Goal: Transaction & Acquisition: Subscribe to service/newsletter

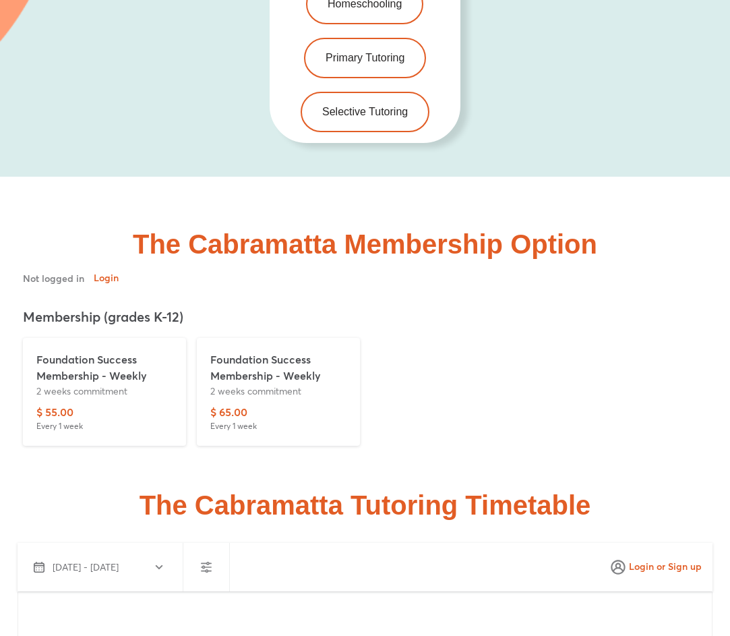
scroll to position [3204, 0]
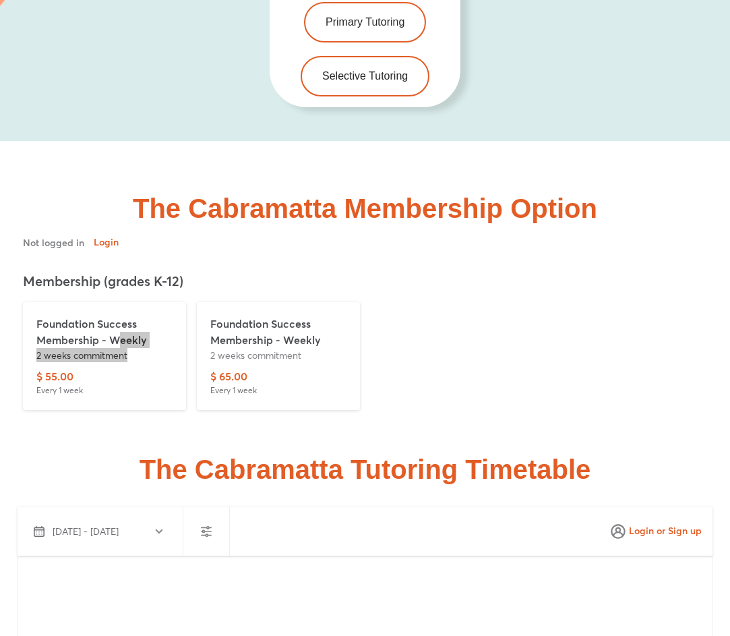
drag, startPoint x: 117, startPoint y: 314, endPoint x: 154, endPoint y: 324, distance: 38.4
click at [154, 324] on div "Foundation Success Membership - Weekly 2 weeks commitment" at bounding box center [104, 342] width 136 height 53
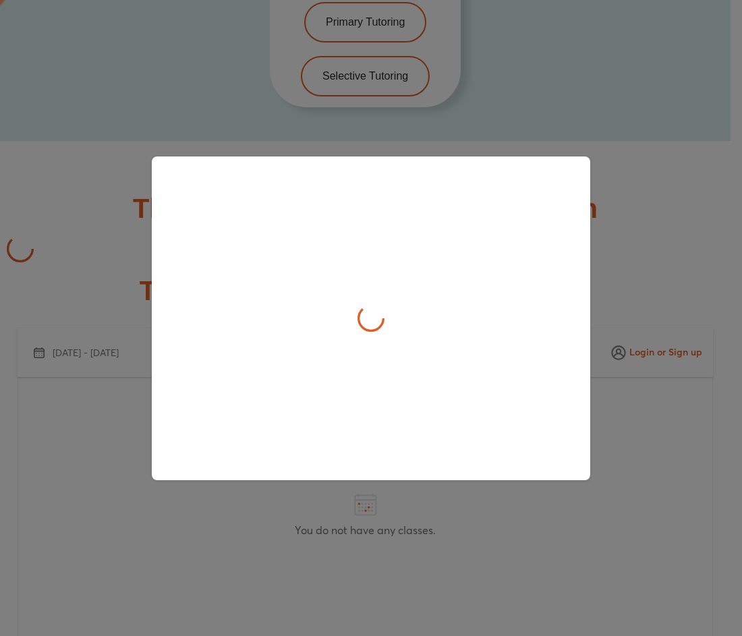
click at [154, 324] on div at bounding box center [371, 318] width 438 height 324
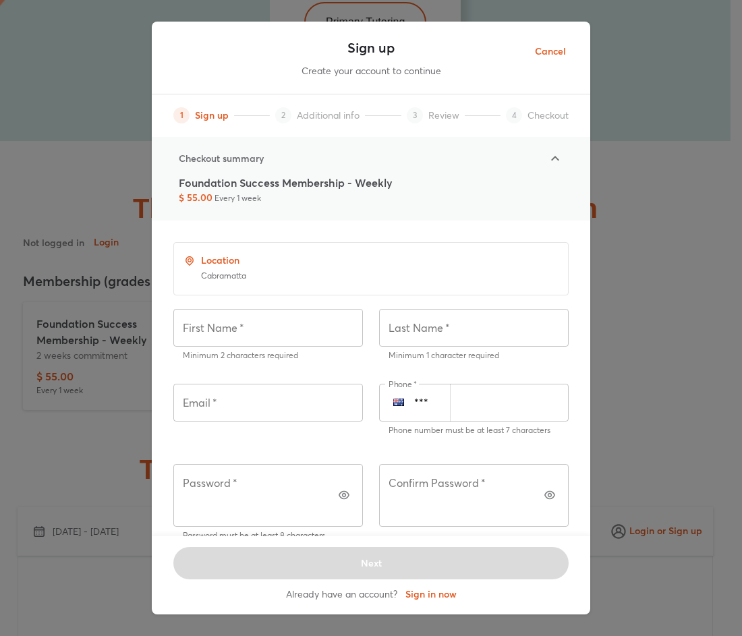
click at [61, 256] on div "Sign up Create your account to continue 1 Sign up 2 Additional info 3 Review 4 …" at bounding box center [371, 318] width 742 height 636
click at [558, 55] on span "Cancel" at bounding box center [550, 51] width 31 height 17
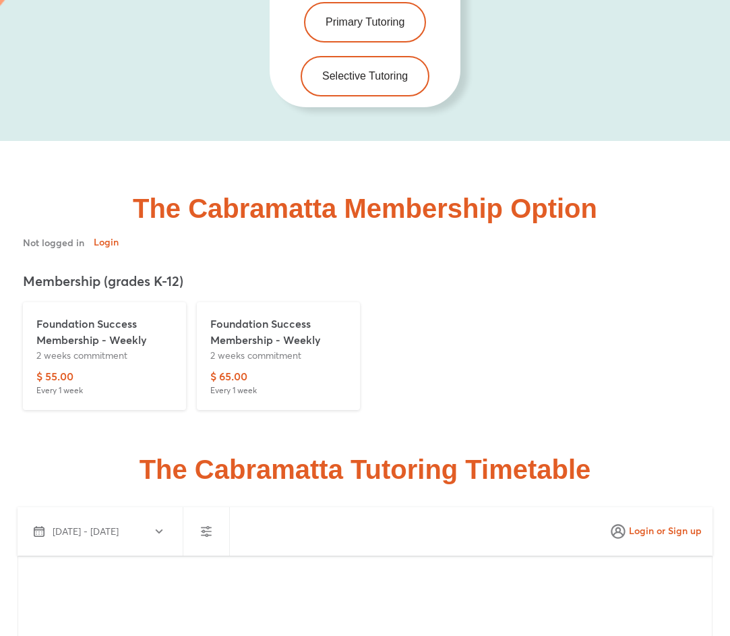
click at [266, 368] on div "$ 65.00 Every 1 week" at bounding box center [278, 382] width 136 height 28
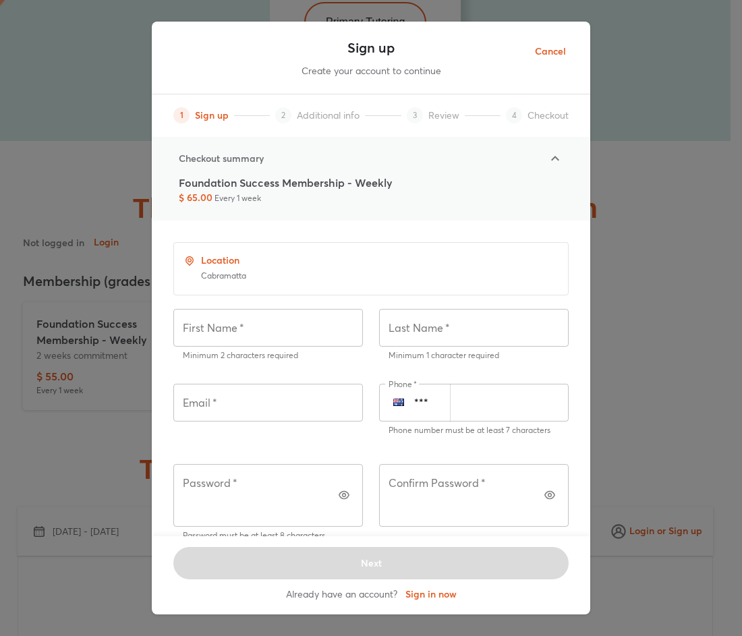
click at [538, 55] on span "Cancel" at bounding box center [550, 51] width 31 height 17
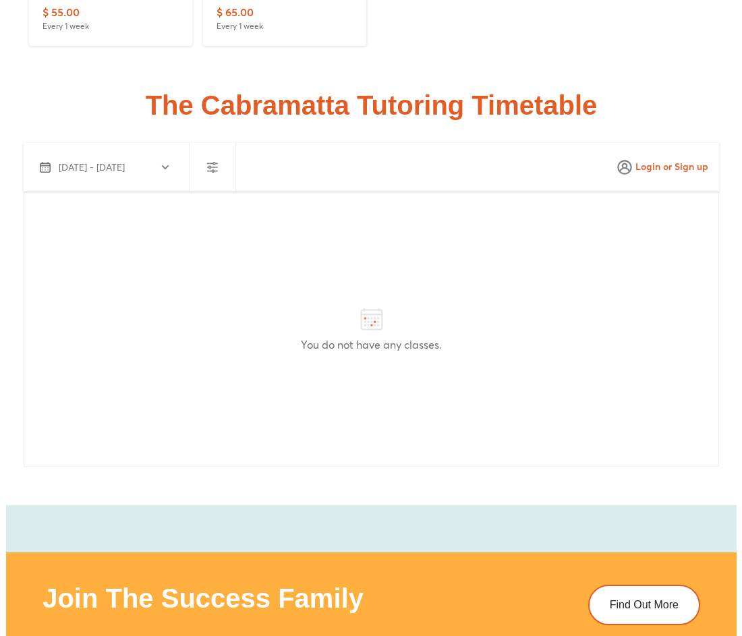
scroll to position [3350, 0]
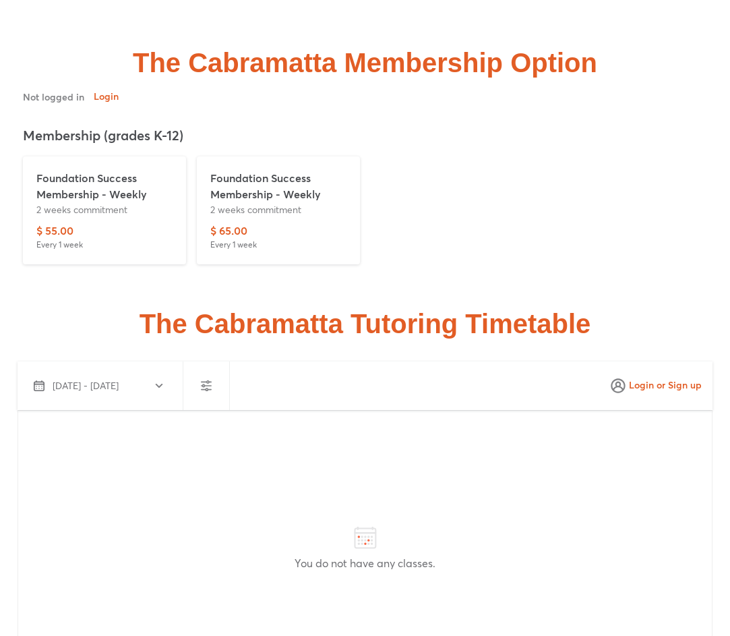
click at [257, 202] on p "2 weeks commitment" at bounding box center [278, 209] width 136 height 14
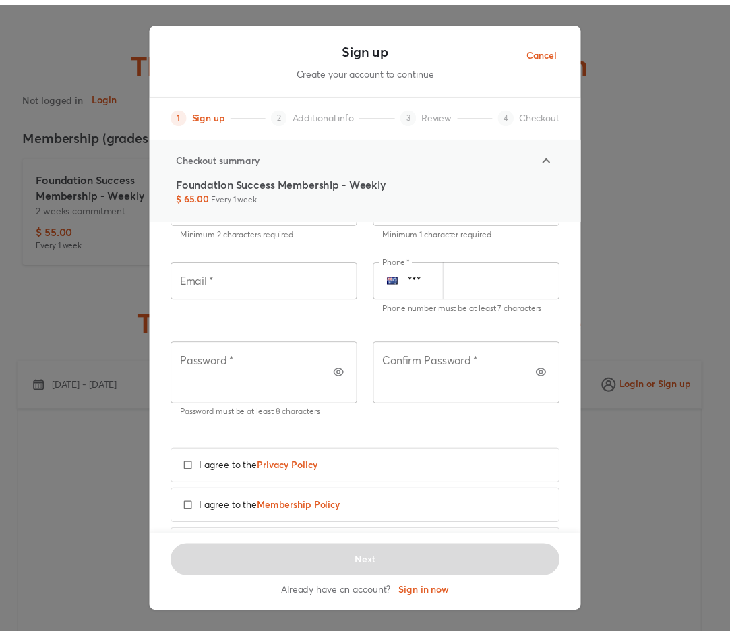
scroll to position [159, 0]
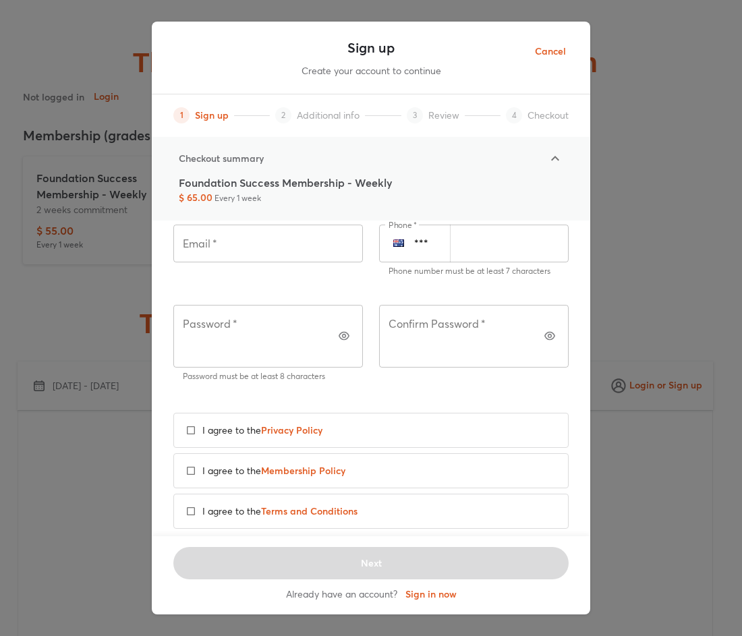
click at [673, 291] on div "Sign up Create your account to continue 1 Sign up 2 Additional info 3 Review 4 …" at bounding box center [371, 318] width 742 height 636
click at [672, 289] on div "Sign up Create your account to continue 1 Sign up 2 Additional info 3 Review 4 …" at bounding box center [371, 318] width 742 height 636
click at [545, 57] on span "Cancel" at bounding box center [550, 51] width 31 height 17
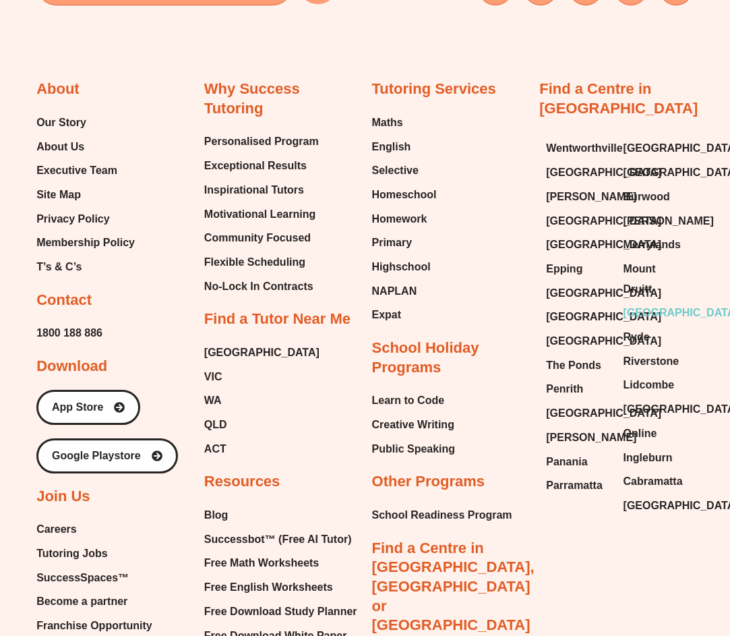
scroll to position [6394, 0]
